Goal: Task Accomplishment & Management: Manage account settings

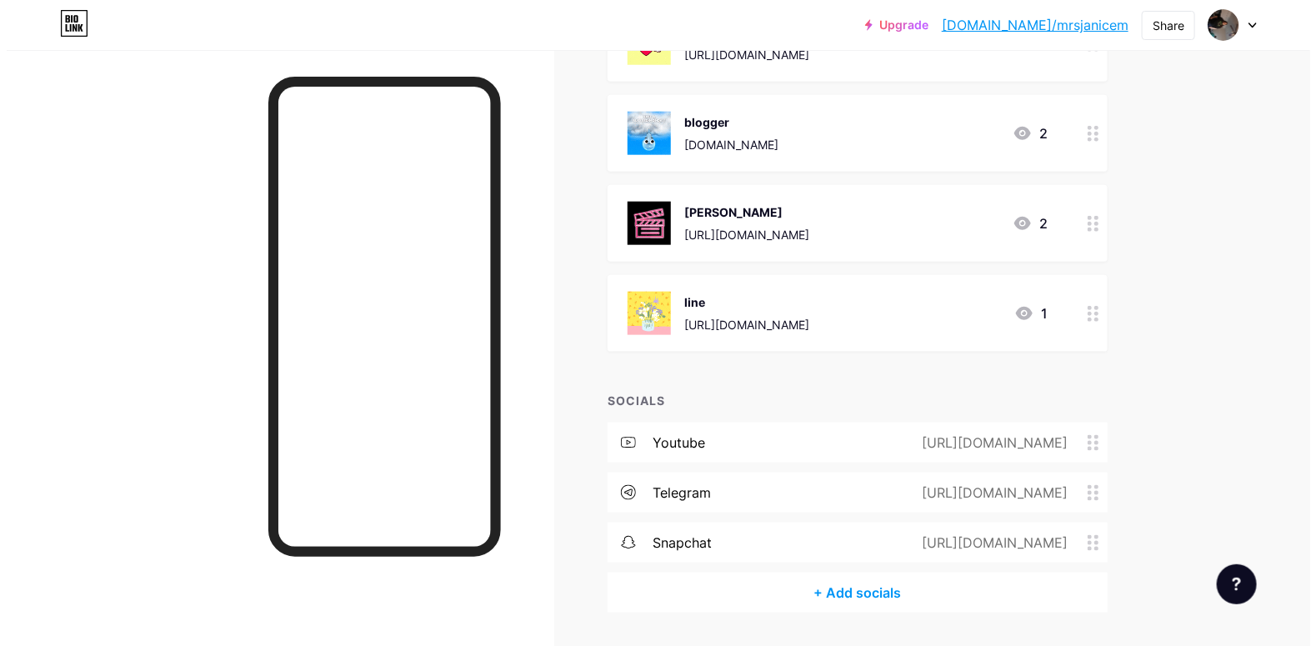
scroll to position [756, 0]
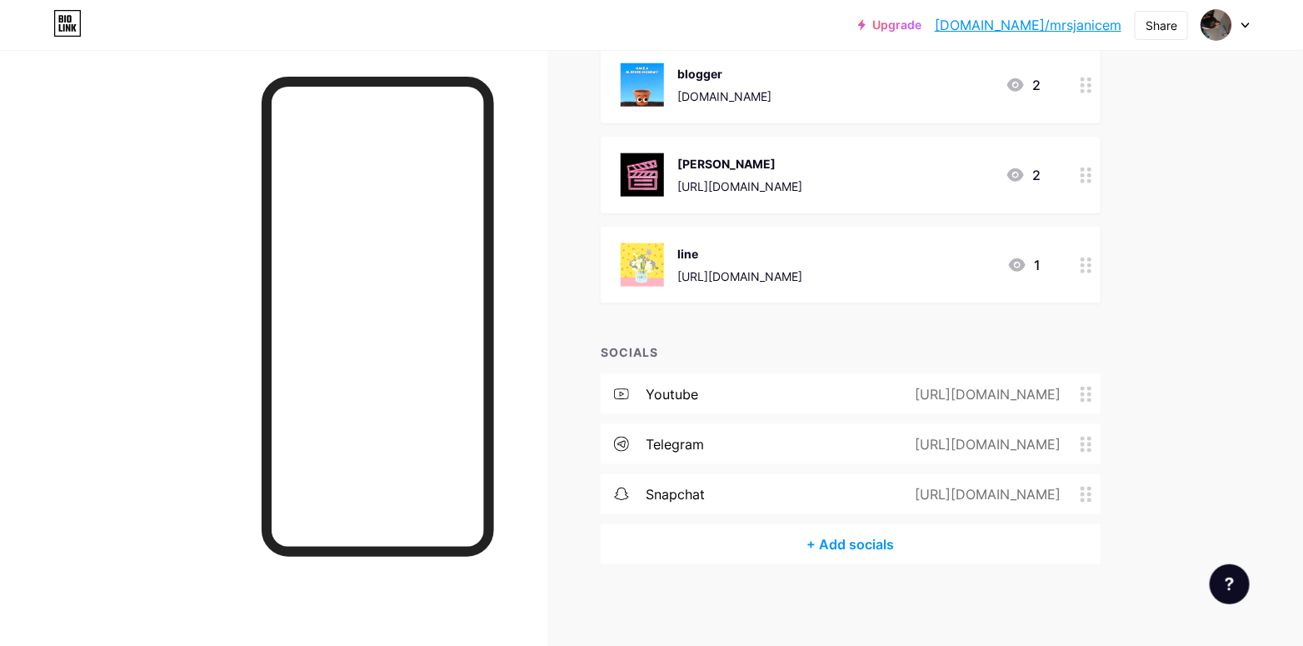
click at [889, 550] on div "+ Add socials" at bounding box center [851, 544] width 500 height 40
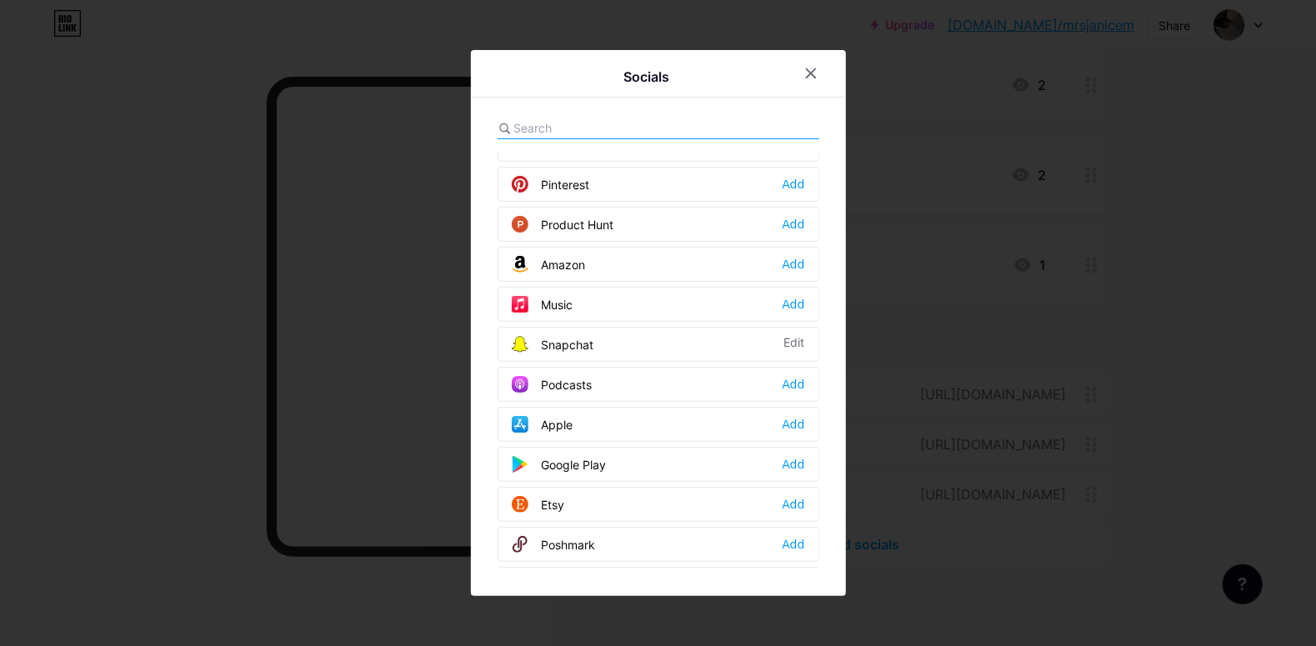
scroll to position [1083, 0]
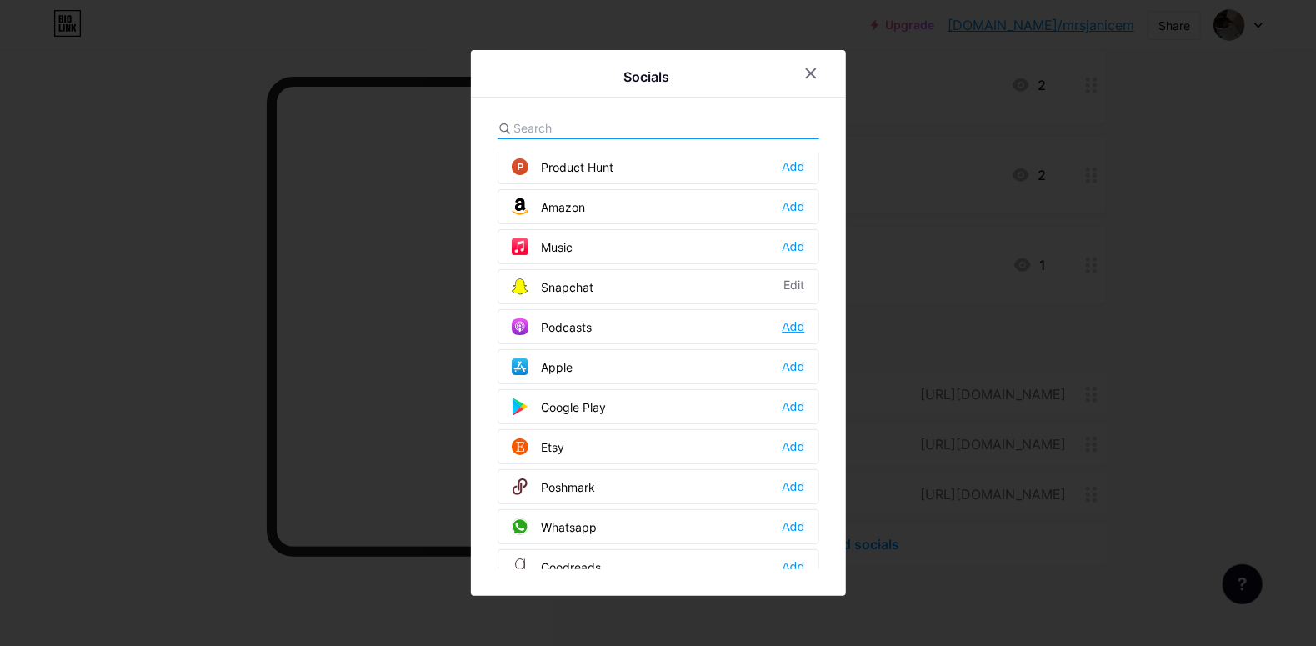
click at [787, 321] on div "Add" at bounding box center [793, 326] width 22 height 17
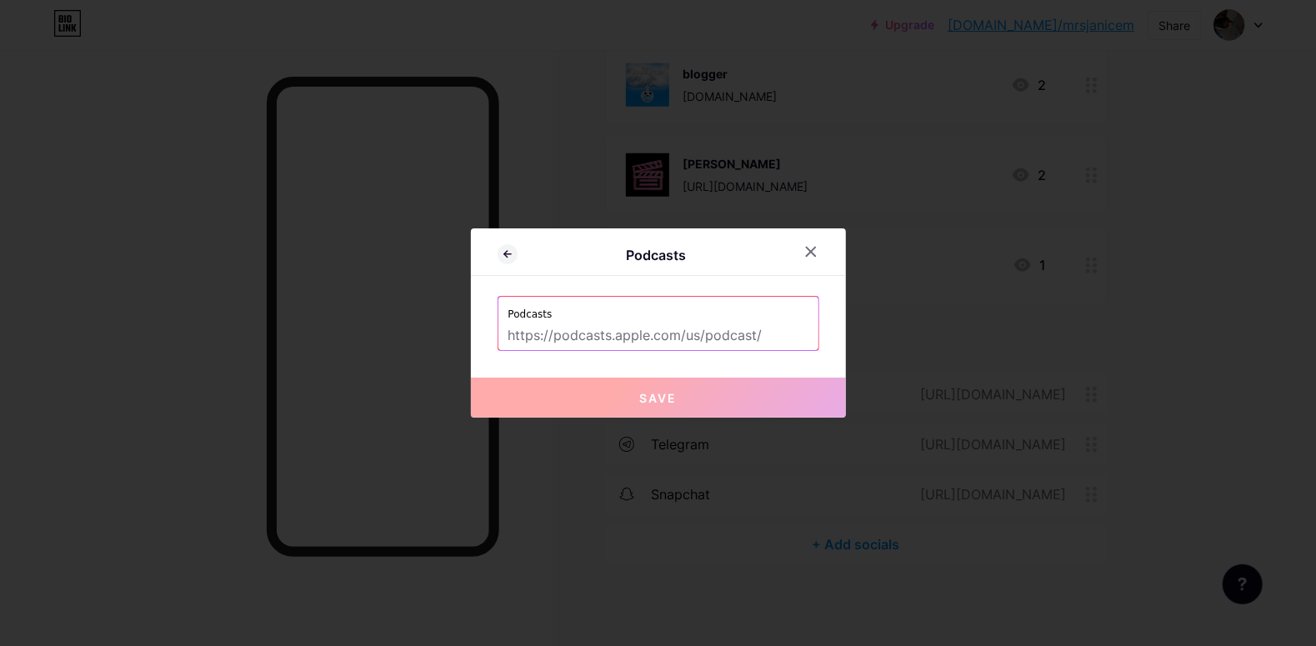
click at [698, 322] on input "text" at bounding box center [658, 336] width 300 height 28
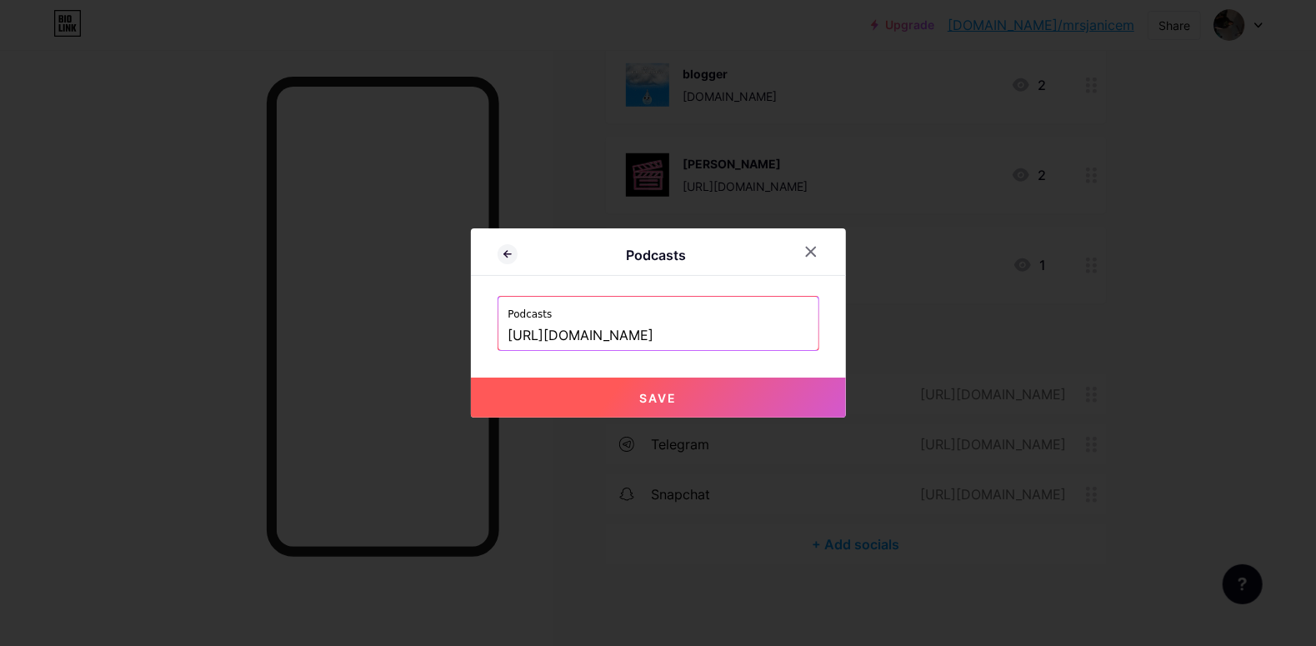
scroll to position [0, 347]
type input "[URL][DOMAIN_NAME]"
click at [617, 401] on button "Save" at bounding box center [658, 397] width 375 height 40
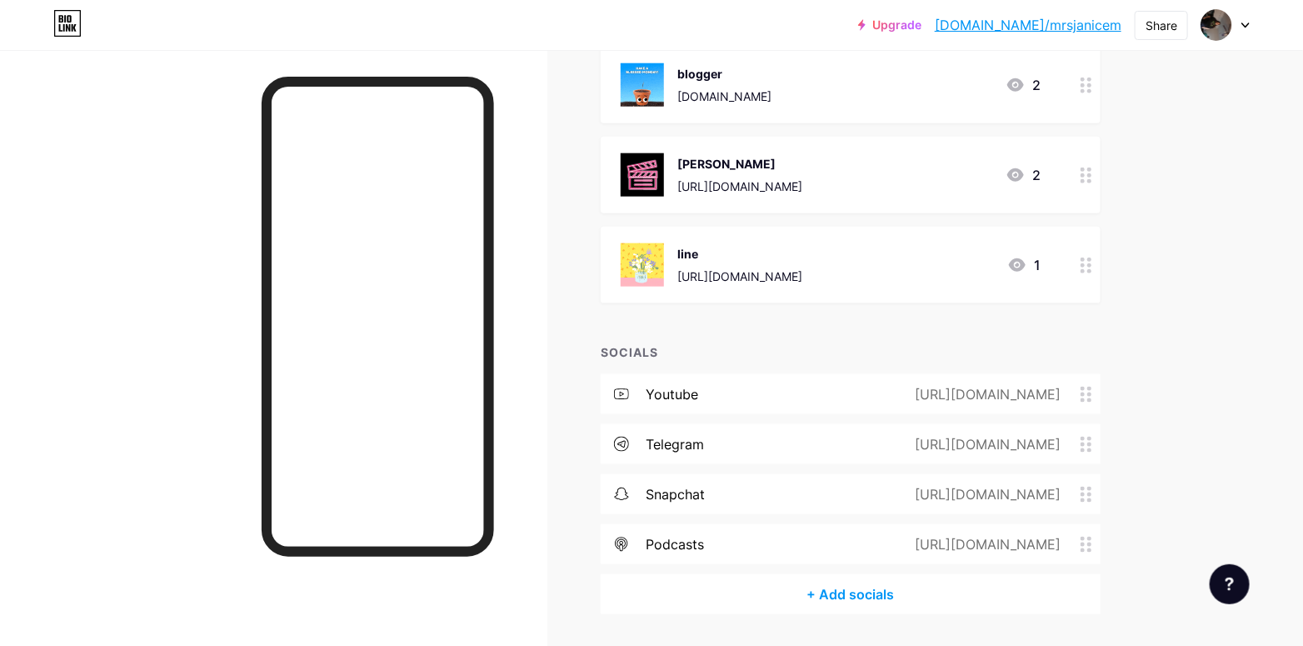
click at [1095, 552] on div "[URL][DOMAIN_NAME]" at bounding box center [994, 544] width 212 height 20
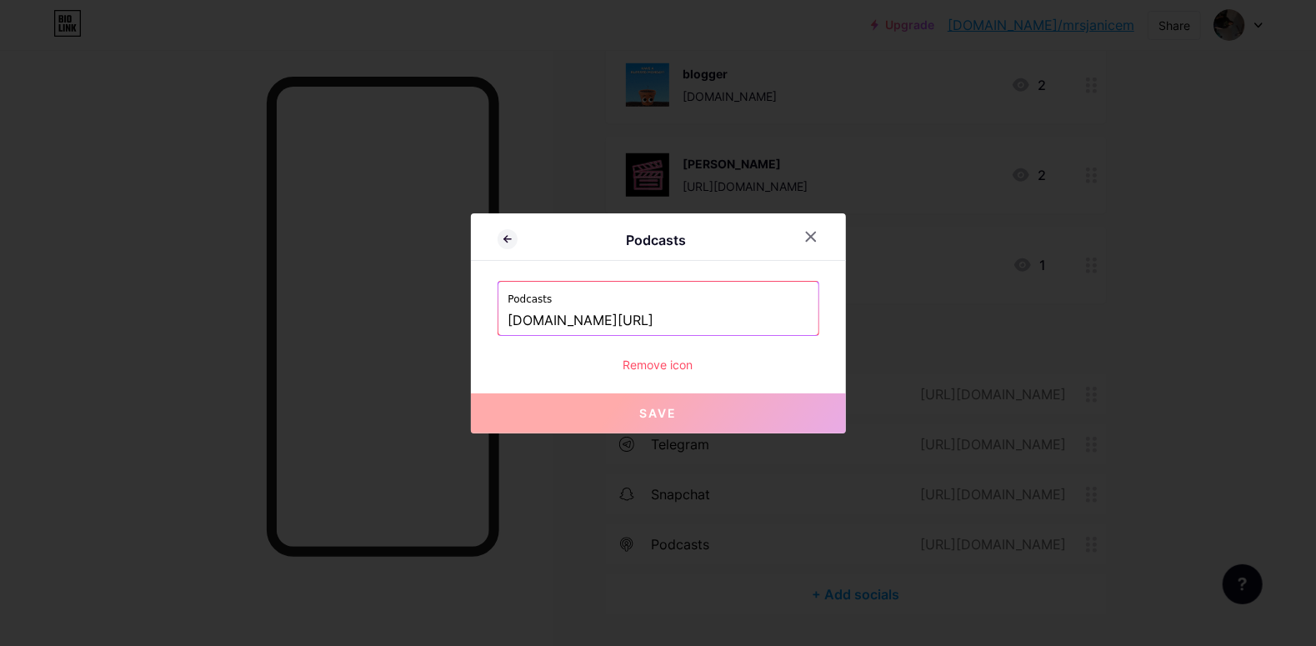
click at [634, 368] on div "Remove icon" at bounding box center [658, 364] width 322 height 17
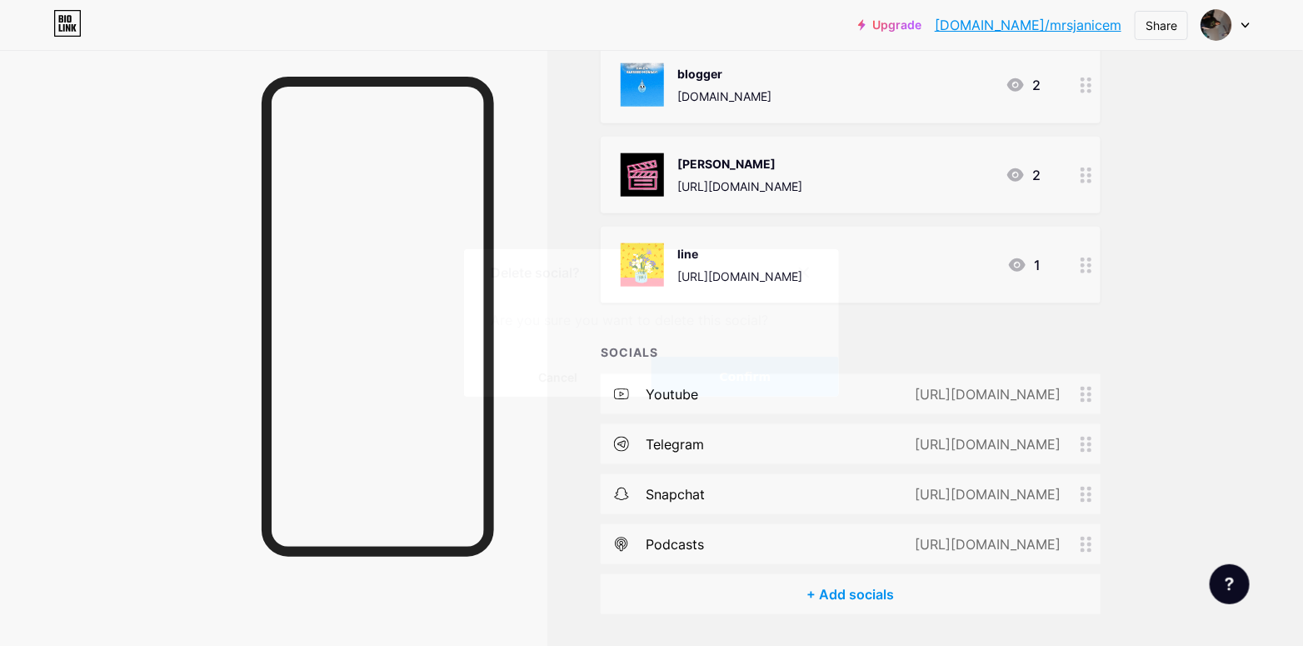
click at [699, 382] on button "Confirm" at bounding box center [745, 377] width 187 height 40
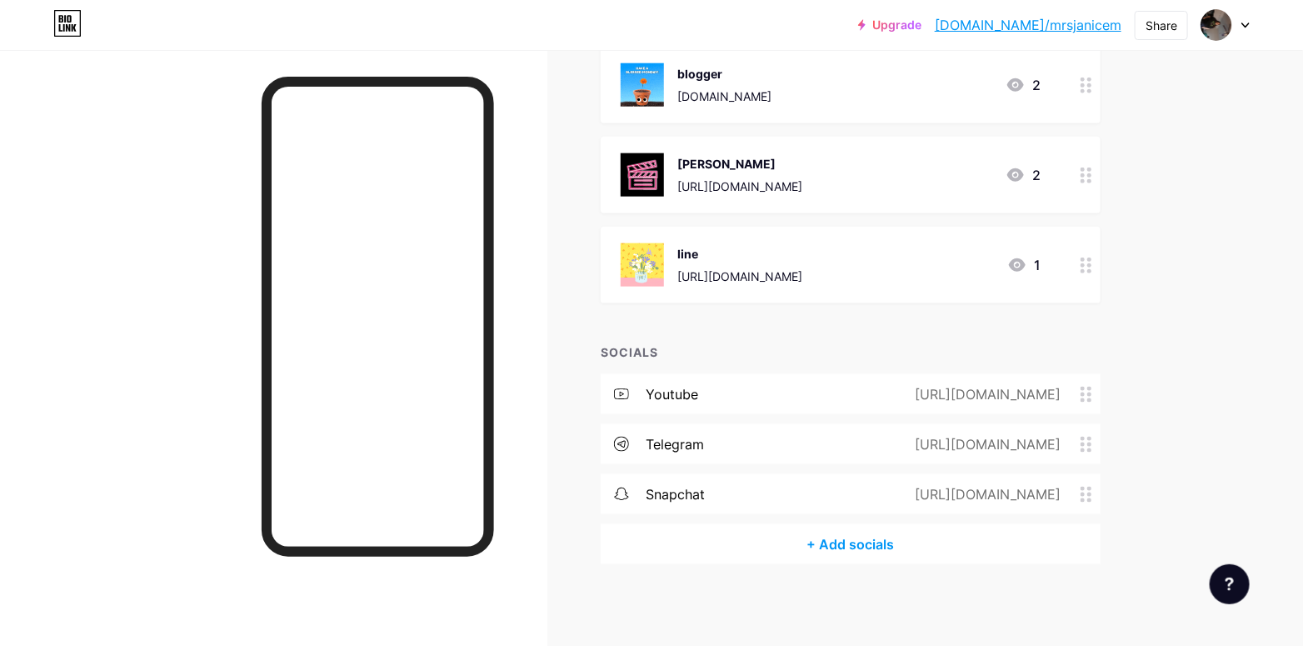
click at [827, 537] on div "+ Add socials" at bounding box center [851, 544] width 500 height 40
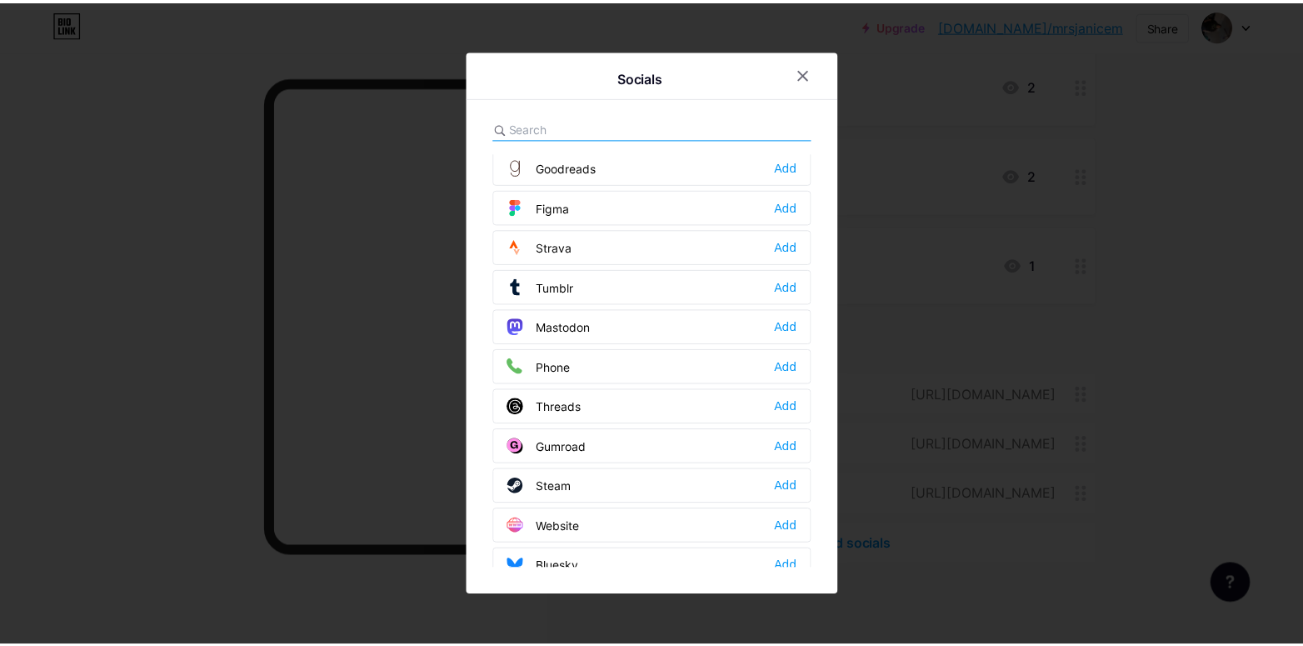
scroll to position [1487, 0]
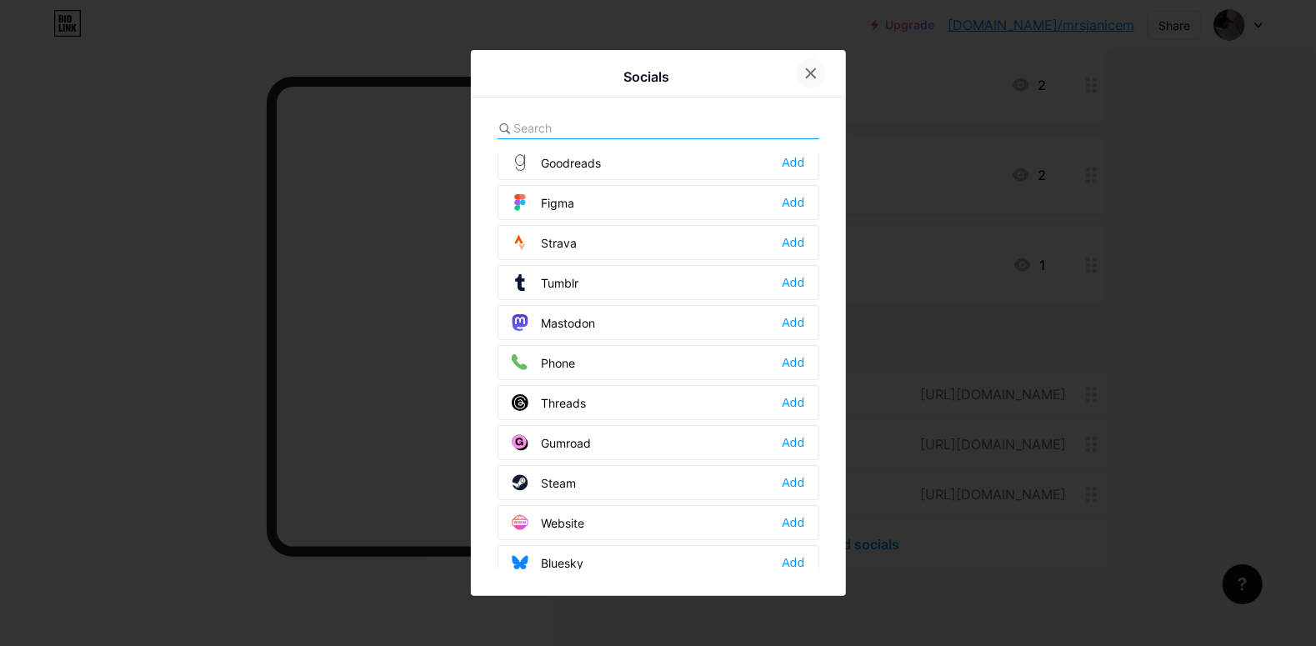
click at [796, 73] on div at bounding box center [811, 73] width 30 height 30
